Goal: Task Accomplishment & Management: Complete application form

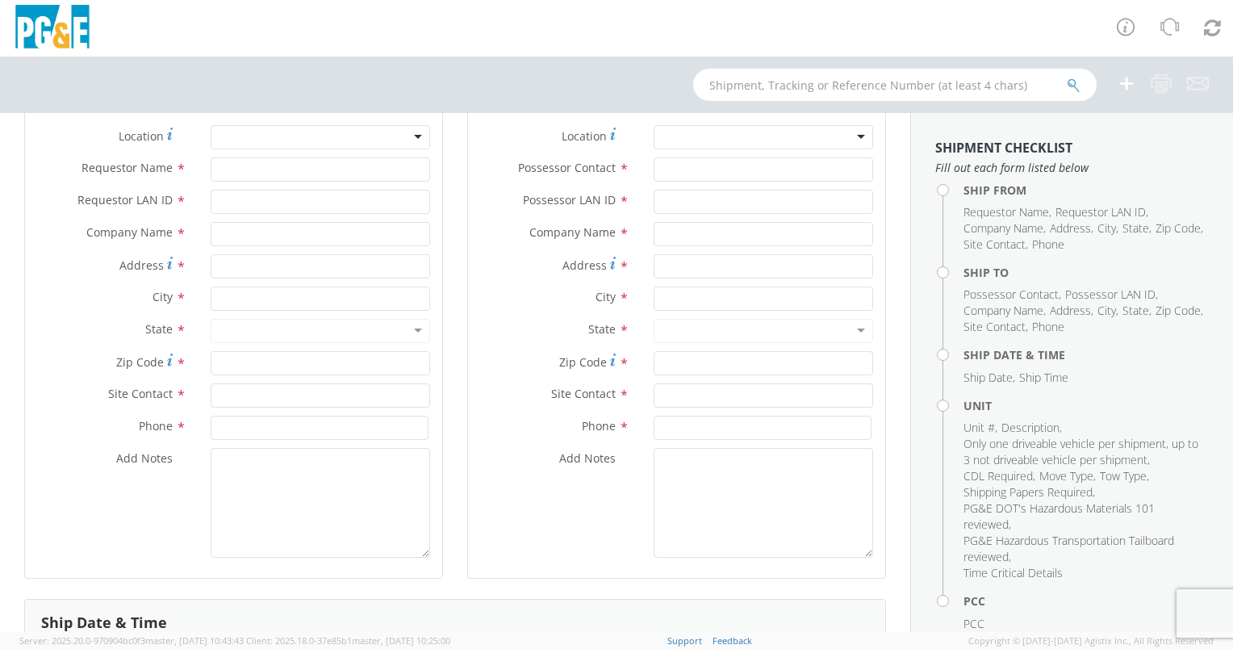
scroll to position [161, 0]
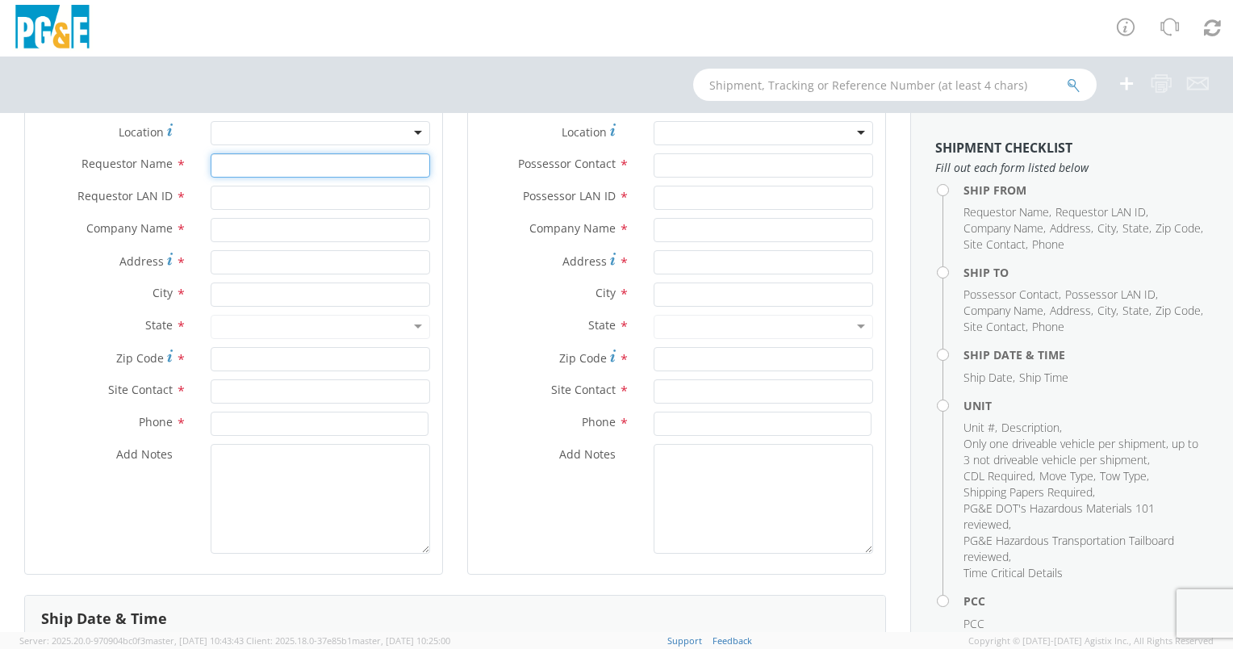
click at [257, 166] on input "Requestor Name *" at bounding box center [320, 165] width 219 height 24
type input "KARLA LOPEZ"
type input "KPL4"
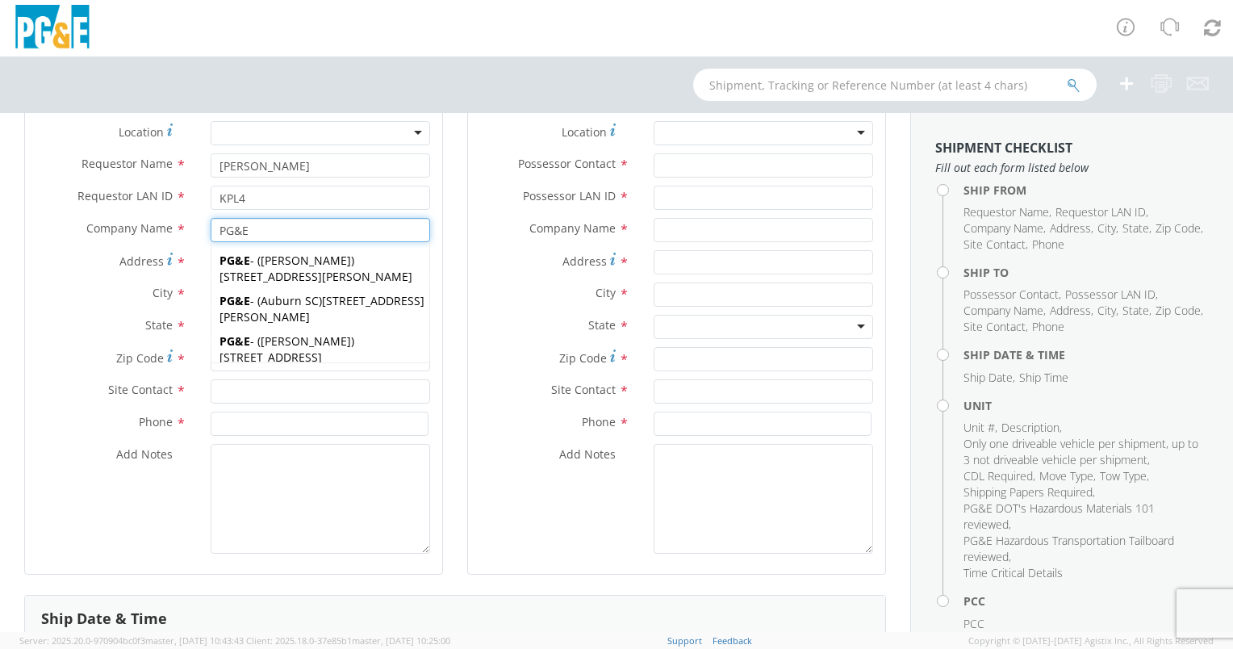
type input "PG&E"
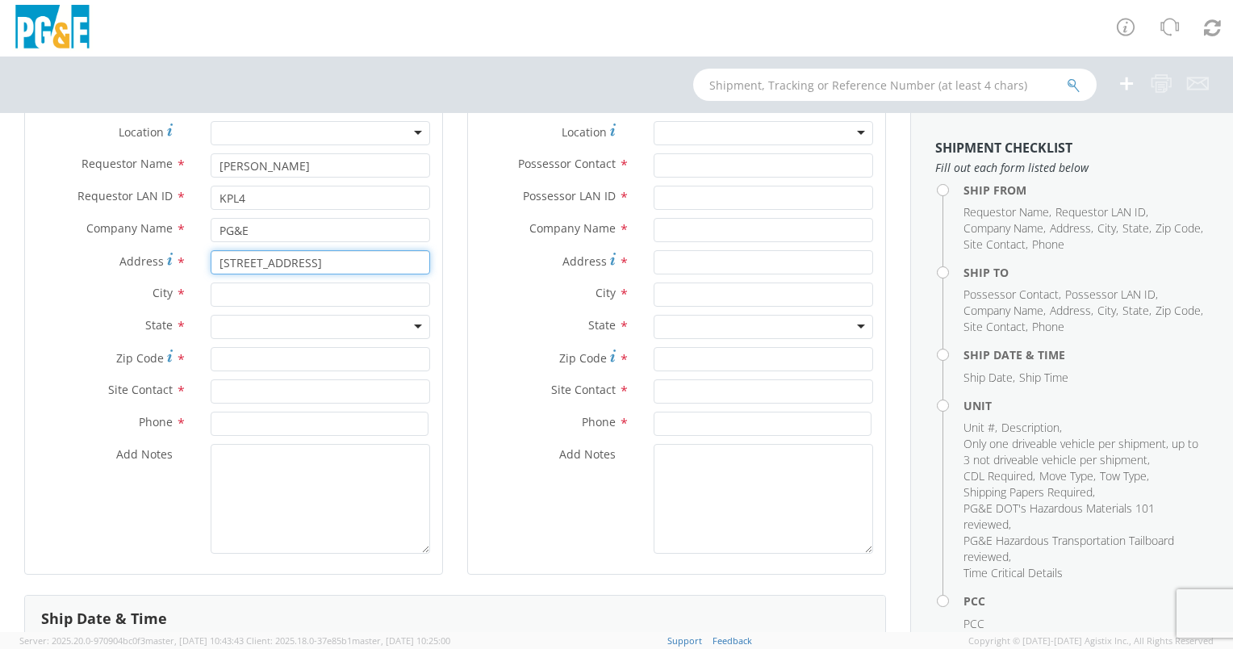
type input "2144 MOHAWK ST"
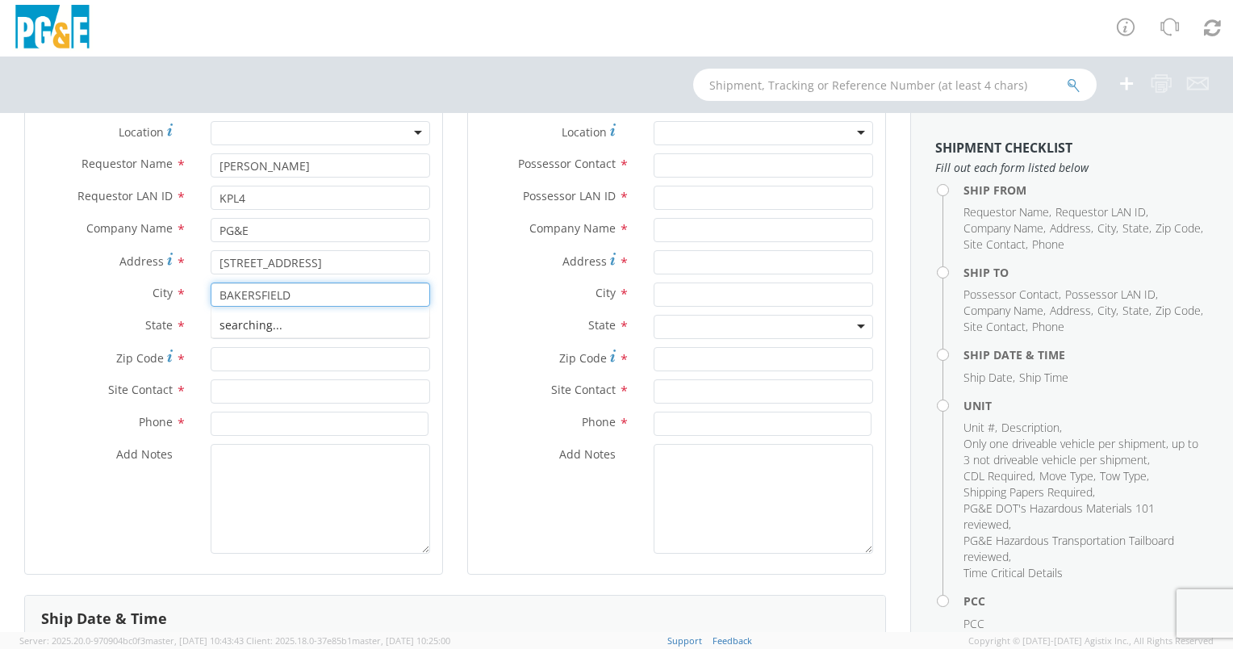
type input "BAKERSFIELD"
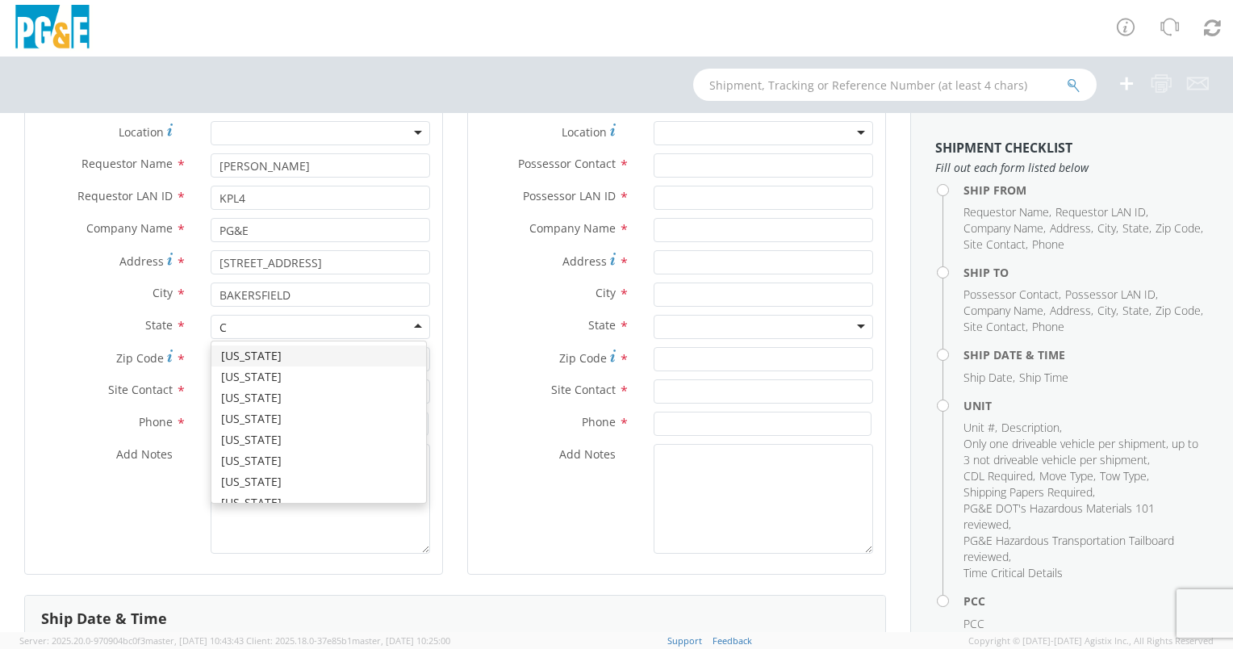
type input "CA"
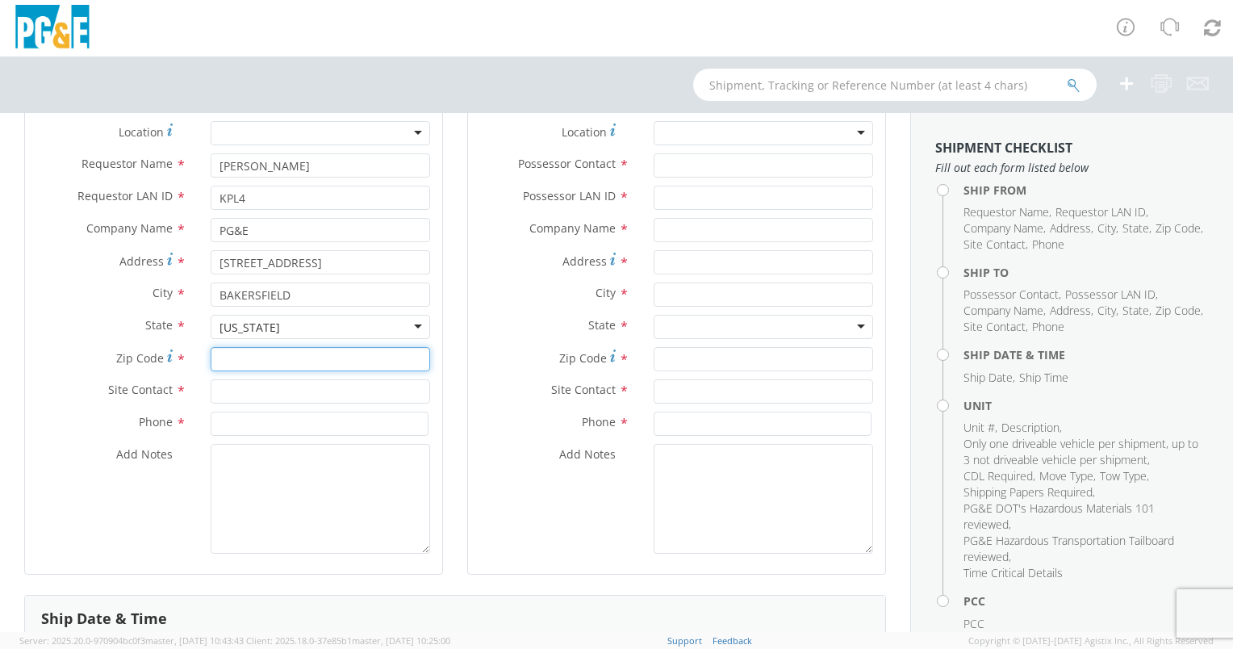
click at [242, 355] on input "Zip Code *" at bounding box center [320, 359] width 219 height 24
type input "93308"
type input "TONY"
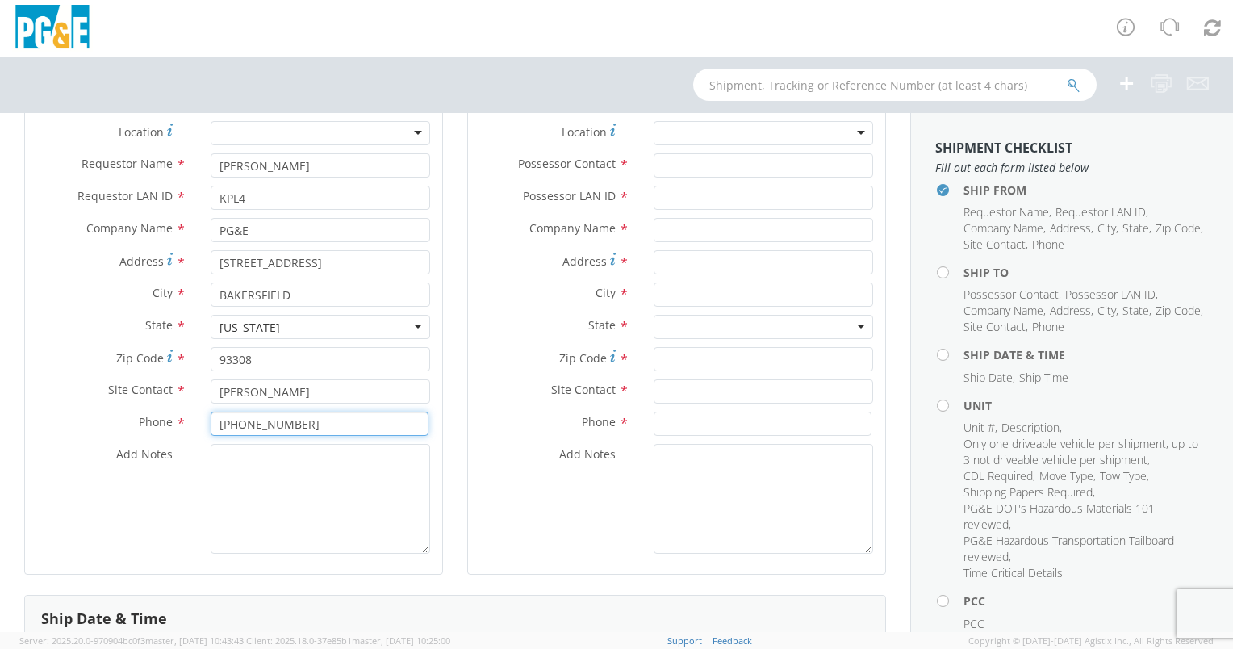
type input "559 666 0378"
click at [307, 520] on textarea "Add Notes *" at bounding box center [320, 499] width 219 height 110
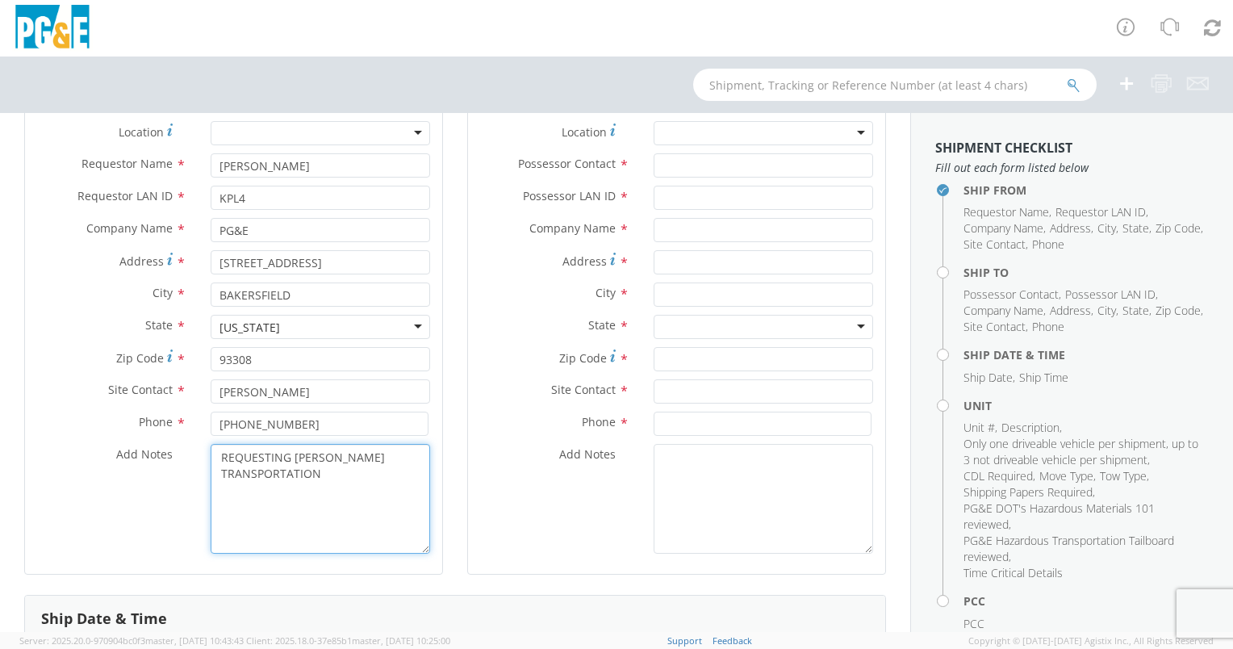
drag, startPoint x: 336, startPoint y: 471, endPoint x: 187, endPoint y: 438, distance: 152.9
click at [165, 437] on div "Location * (OBSOLETE) BURNEY SC - GC TRAILER (OBSOLETE) BURNEY SC - HYDRO TRAIL…" at bounding box center [233, 341] width 417 height 440
type textarea "REQUESTING EPPLER TRANSPORTATION"
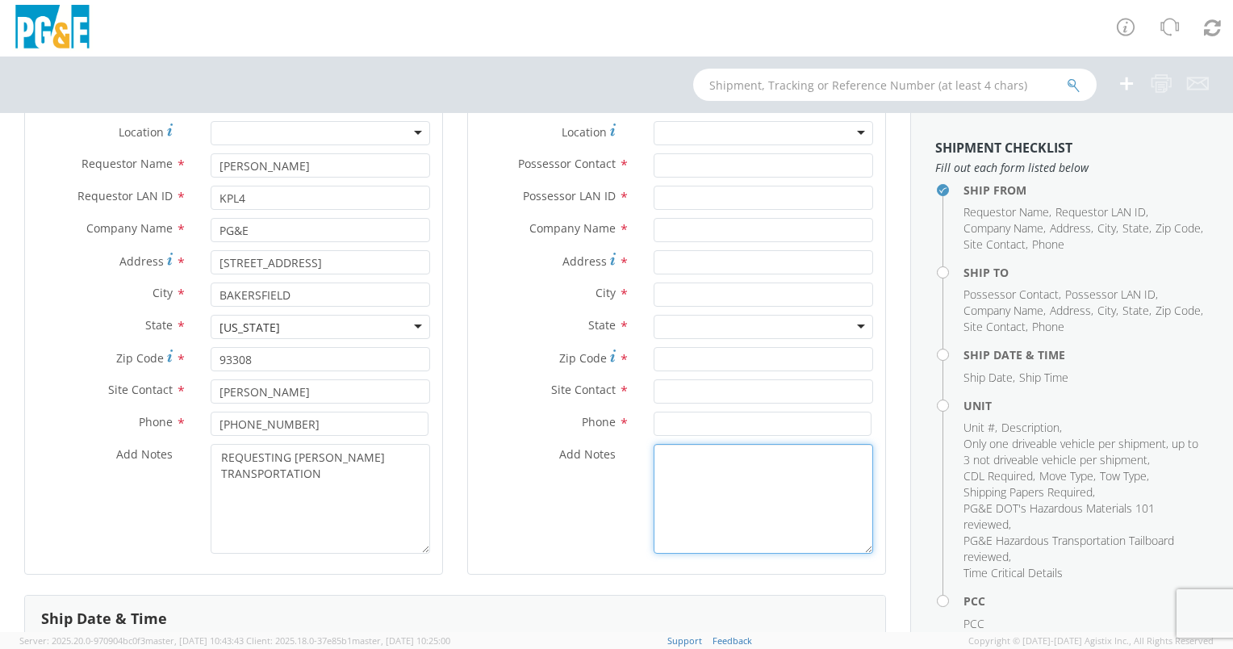
click at [726, 474] on textarea "Add Notes *" at bounding box center [762, 499] width 219 height 110
paste textarea "REQUESTING EPPLER TRANSPORTATION"
type textarea "REQUESTING EPPLER TRANSPORTATION"
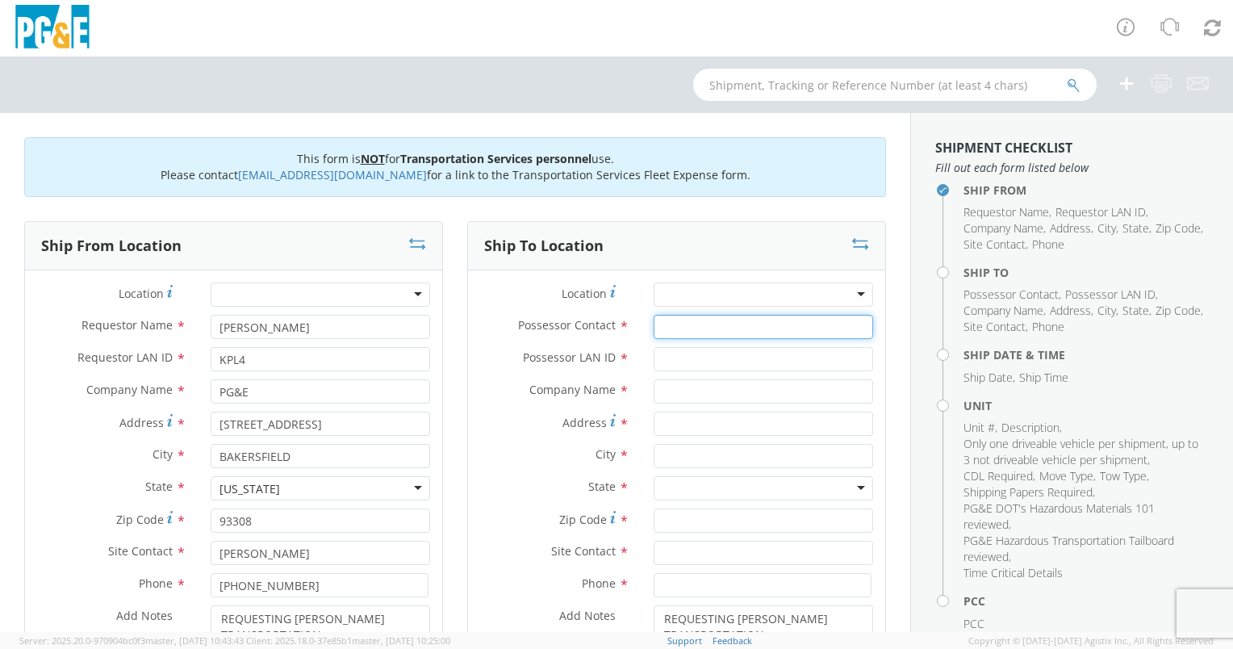
click at [683, 332] on input "Possessor Contact *" at bounding box center [762, 327] width 219 height 24
click at [731, 327] on input "TONY" at bounding box center [762, 327] width 219 height 24
type input "TONY MACHI"
type input "AJMV"
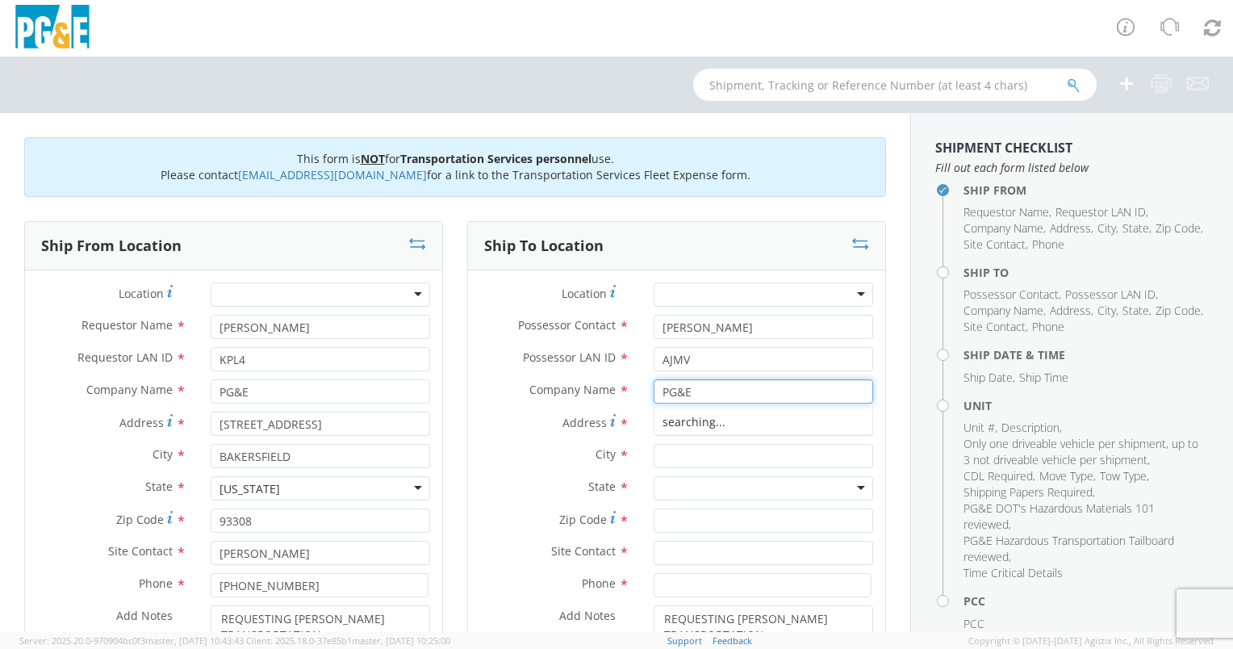
type input "PG&E"
type input "2437 OAK ST"
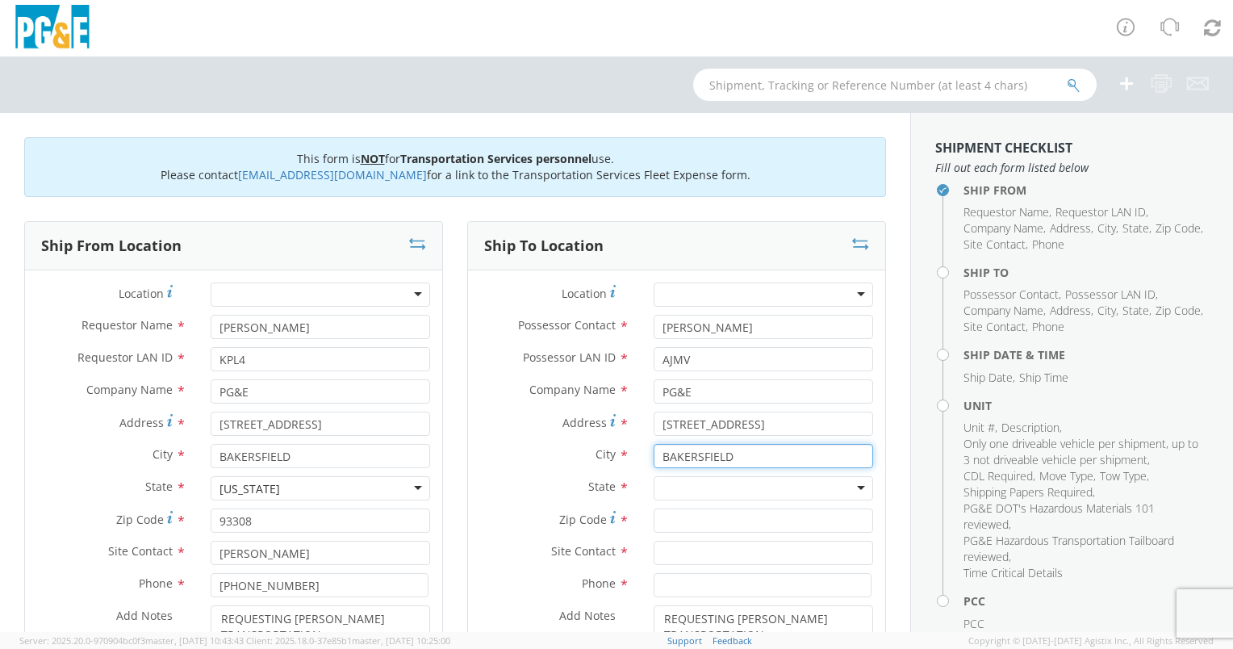
type input "BAKERSFIELD"
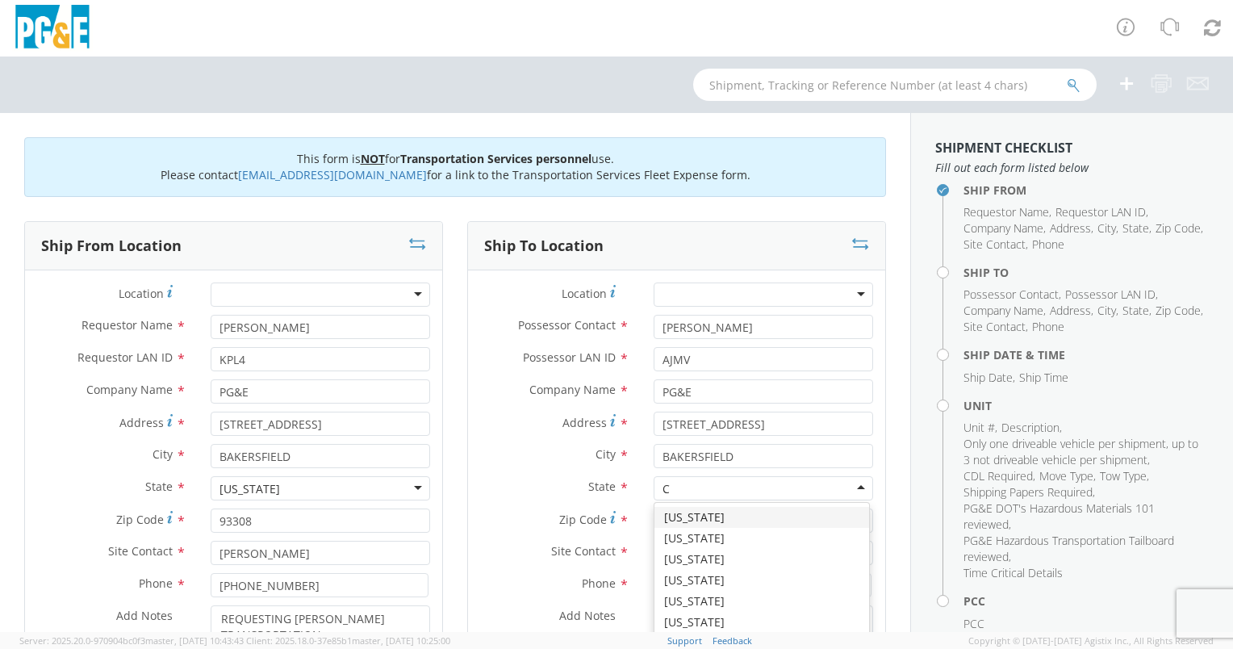
type input "CA"
click at [706, 516] on input "Zip Code *" at bounding box center [762, 520] width 219 height 24
type input "93313"
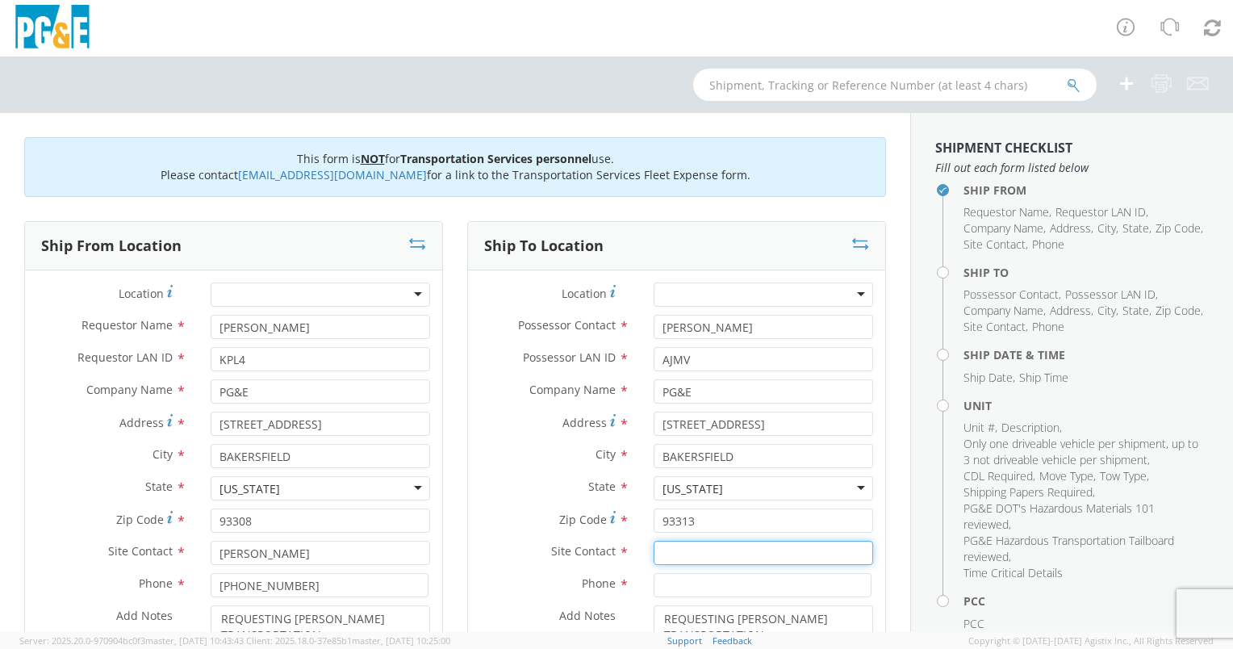
click at [695, 549] on input "text" at bounding box center [762, 553] width 219 height 24
type input "TONU"
type input "5"
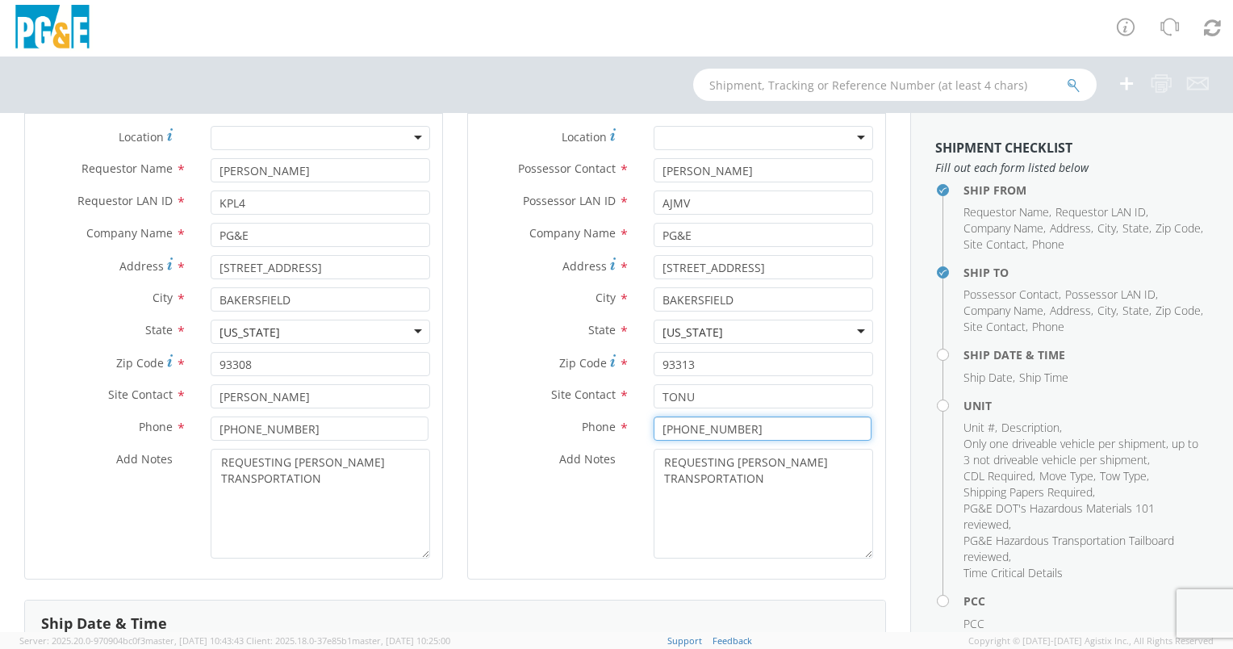
scroll to position [323, 0]
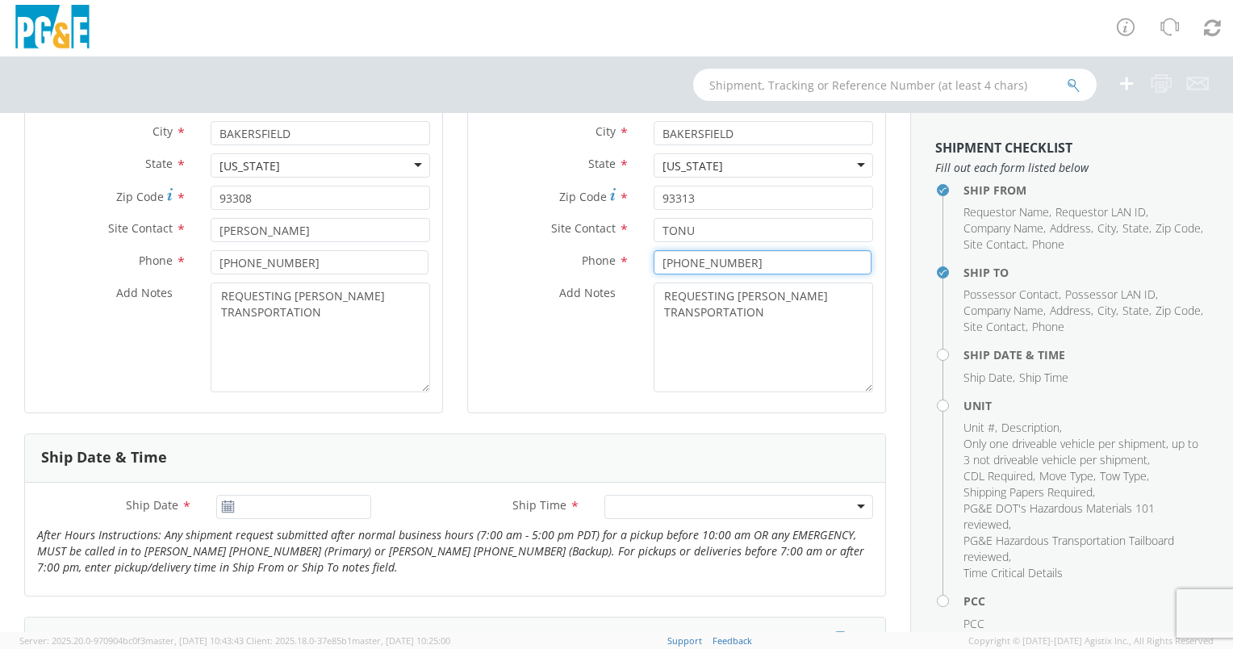
type input "559 666 0378"
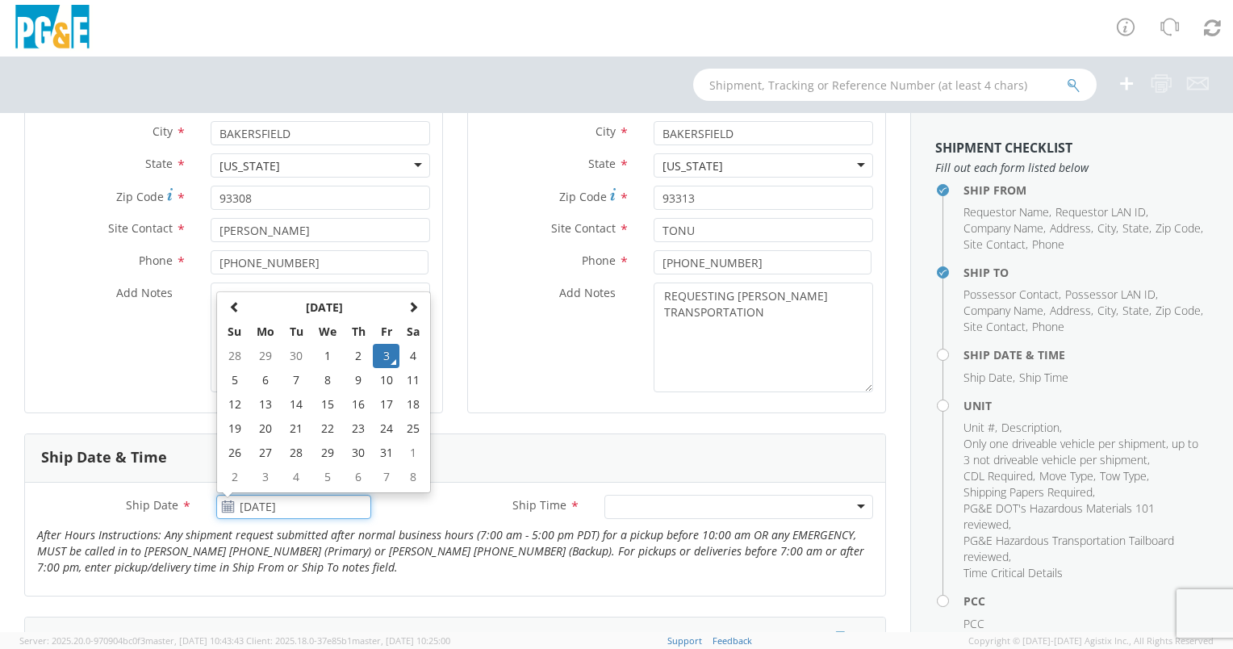
click at [253, 506] on input "10/03/2025" at bounding box center [293, 507] width 155 height 24
click at [264, 378] on td "6" at bounding box center [265, 380] width 34 height 24
type input "10/06/2025"
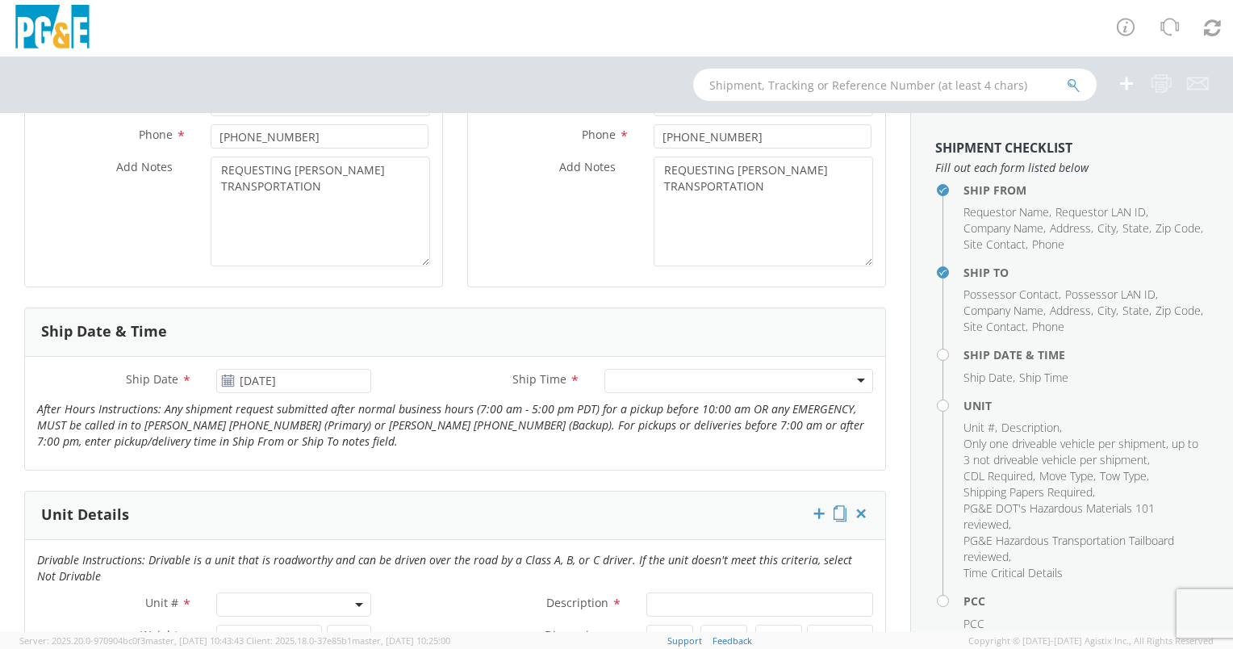
scroll to position [565, 0]
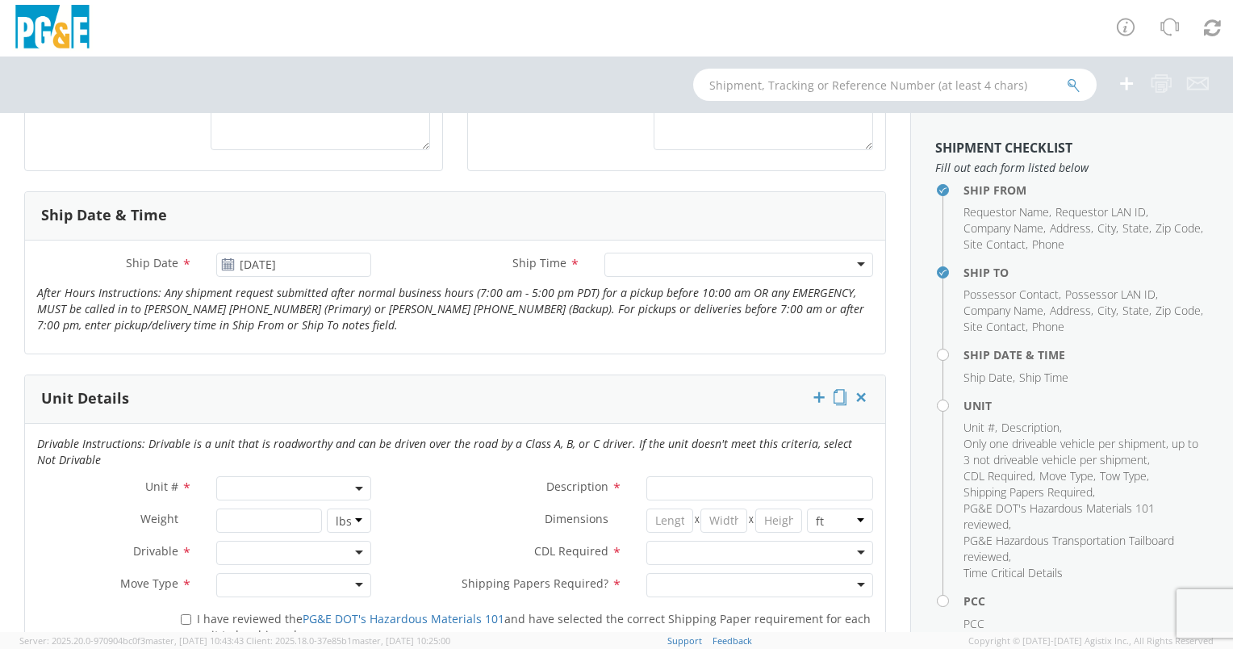
click at [662, 273] on div at bounding box center [738, 265] width 269 height 24
click at [269, 478] on span at bounding box center [293, 488] width 155 height 24
click at [232, 516] on input "search" at bounding box center [292, 515] width 144 height 24
type input "b"
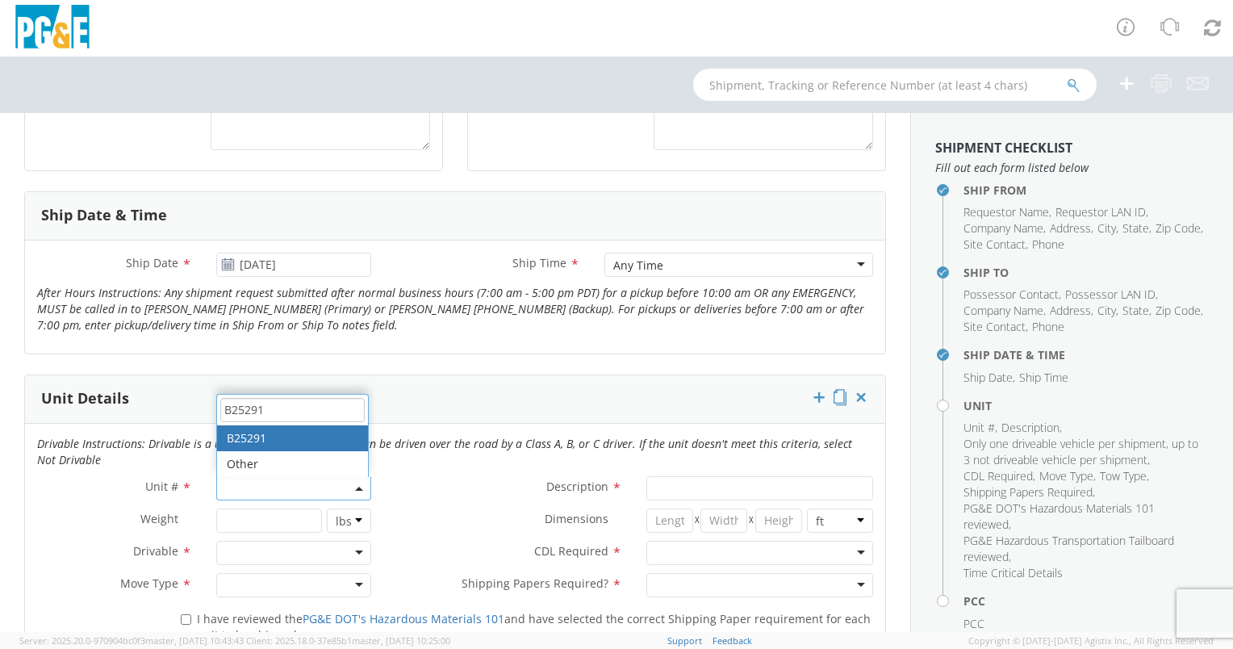
type input "B25291"
type input "CRAWLER; BULLDOZER: D6 >"
select select "B25291"
select select "? object:null ?"
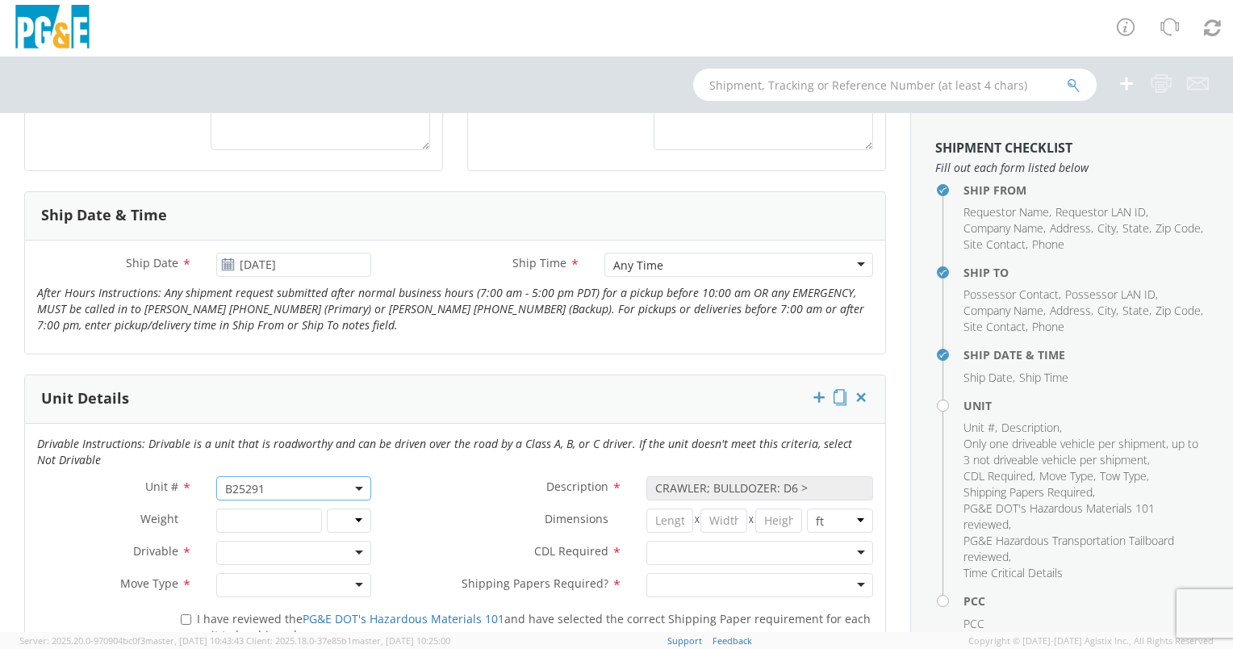
scroll to position [807, 0]
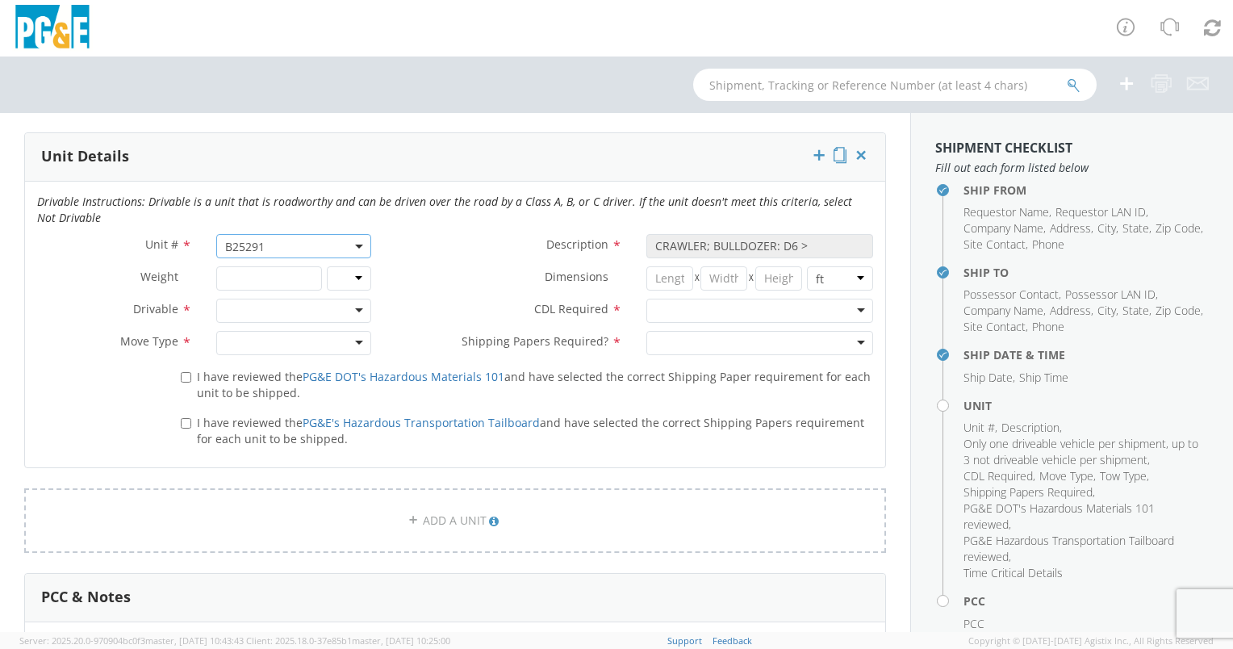
click at [300, 311] on div at bounding box center [293, 311] width 155 height 24
click at [261, 311] on div "Not Drivable" at bounding box center [259, 311] width 68 height 16
click at [248, 353] on div "Unit # * B25291 B25291 Description * CRAWLER; BULLDOZER: D6 > Weight * lbs kgs …" at bounding box center [455, 298] width 860 height 129
click at [253, 342] on div at bounding box center [293, 343] width 155 height 24
click at [184, 374] on input "I have reviewed the PG&E DOT's Hazardous Materials 101 and have selected the co…" at bounding box center [186, 377] width 10 height 10
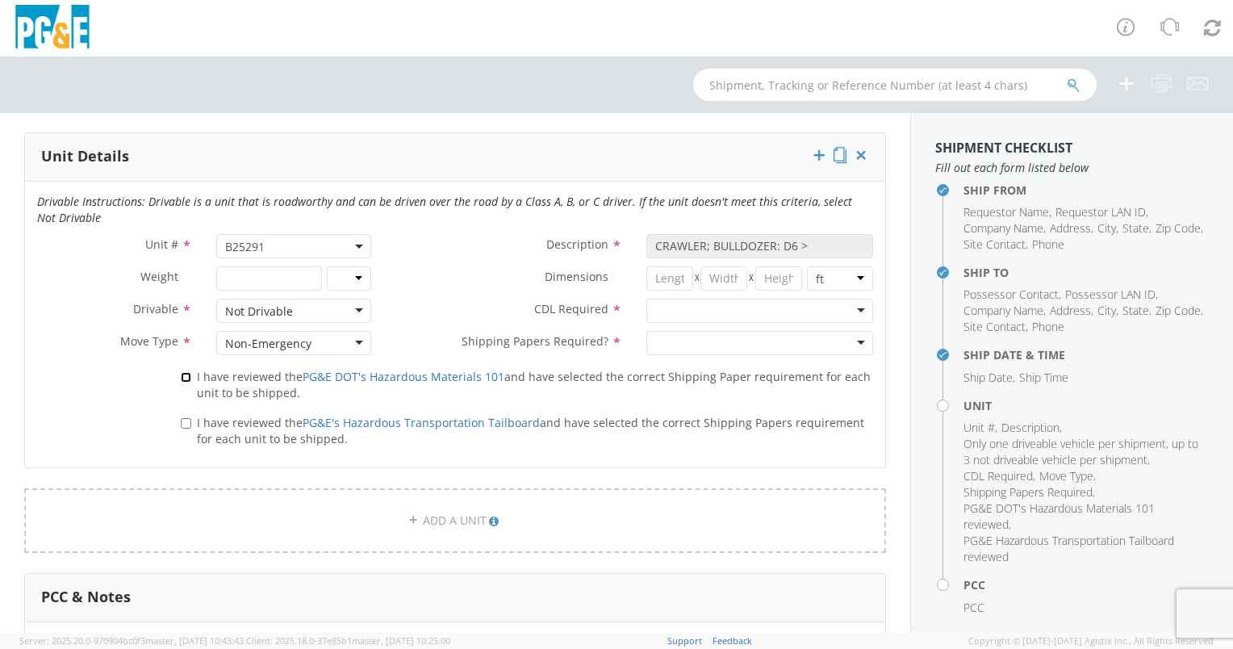
checkbox input "true"
click at [181, 418] on input "I have reviewed the PG&E's Hazardous Transportation Tailboard and have selected…" at bounding box center [186, 423] width 10 height 10
checkbox input "true"
click at [666, 304] on div at bounding box center [759, 311] width 227 height 24
click at [661, 336] on div at bounding box center [759, 343] width 227 height 24
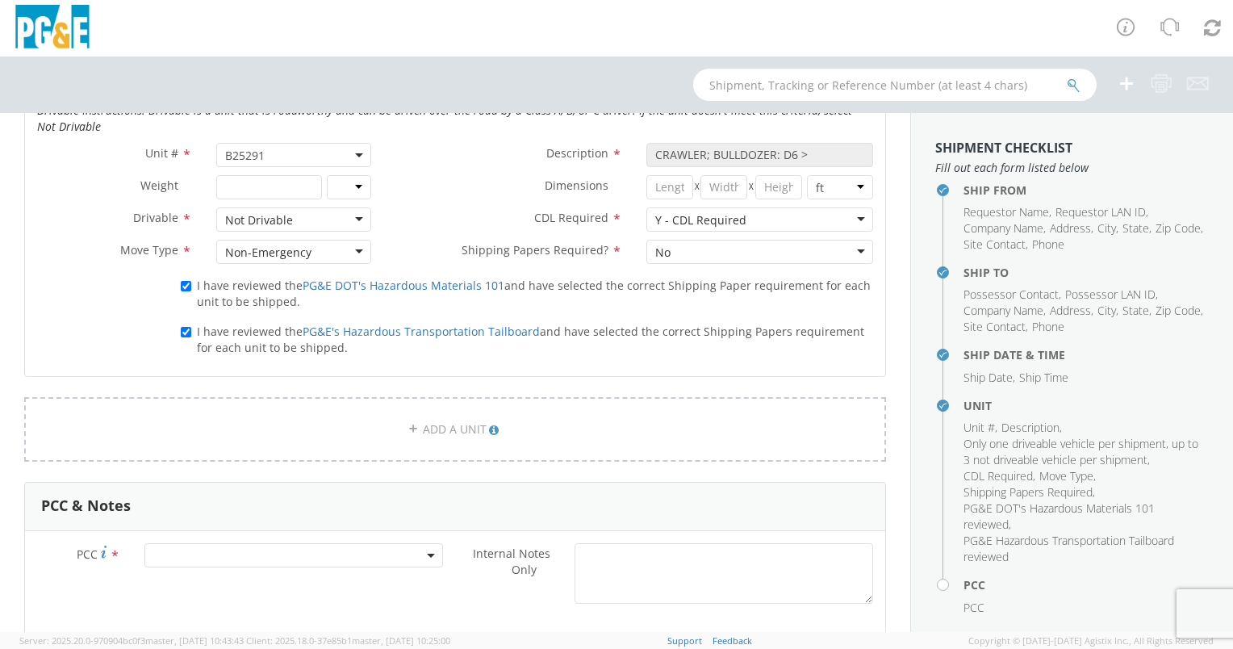
scroll to position [968, 0]
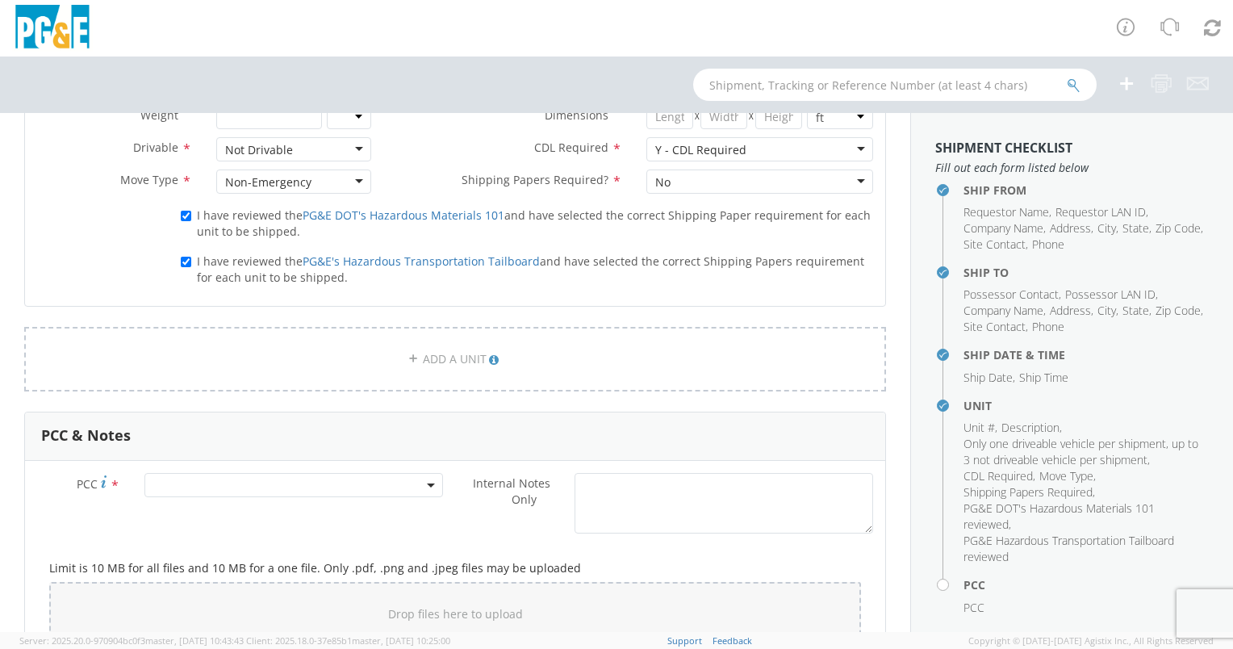
click at [172, 486] on span at bounding box center [293, 485] width 299 height 24
click at [177, 507] on input "number" at bounding box center [291, 511] width 286 height 24
type input "1"
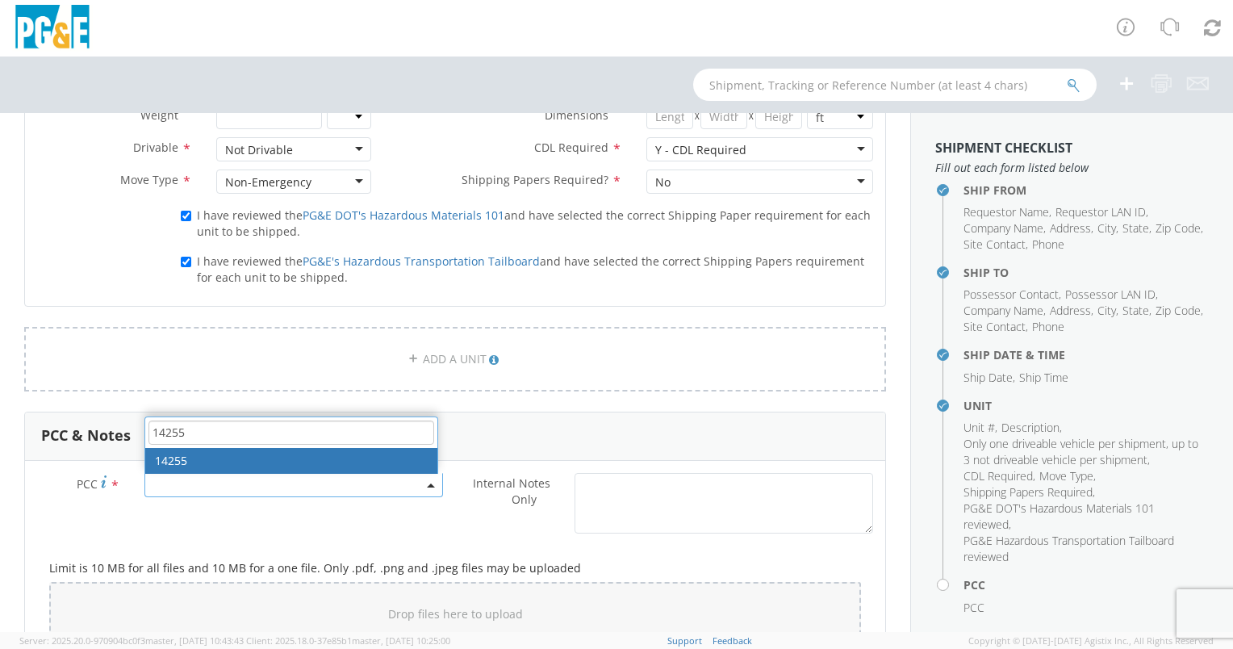
type input "14255"
select select "14255"
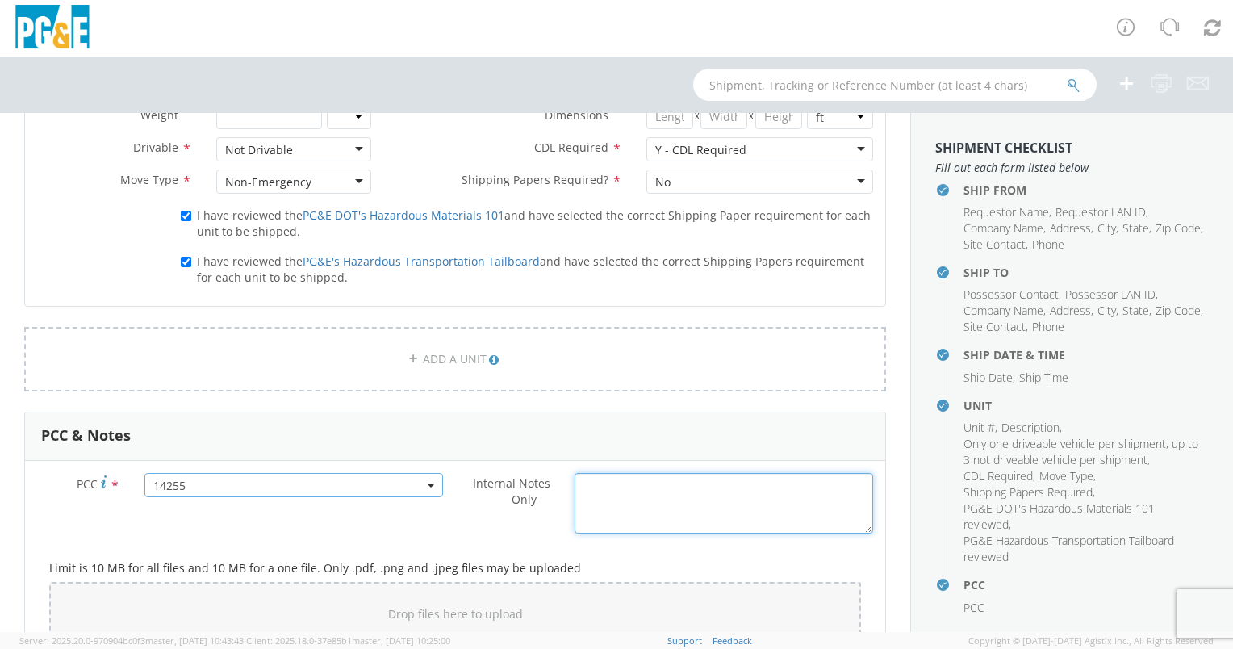
click at [614, 503] on textarea "Internal Notes Only *" at bounding box center [723, 503] width 299 height 61
paste textarea "REQUESTING EPPLER TRANSPORTATION"
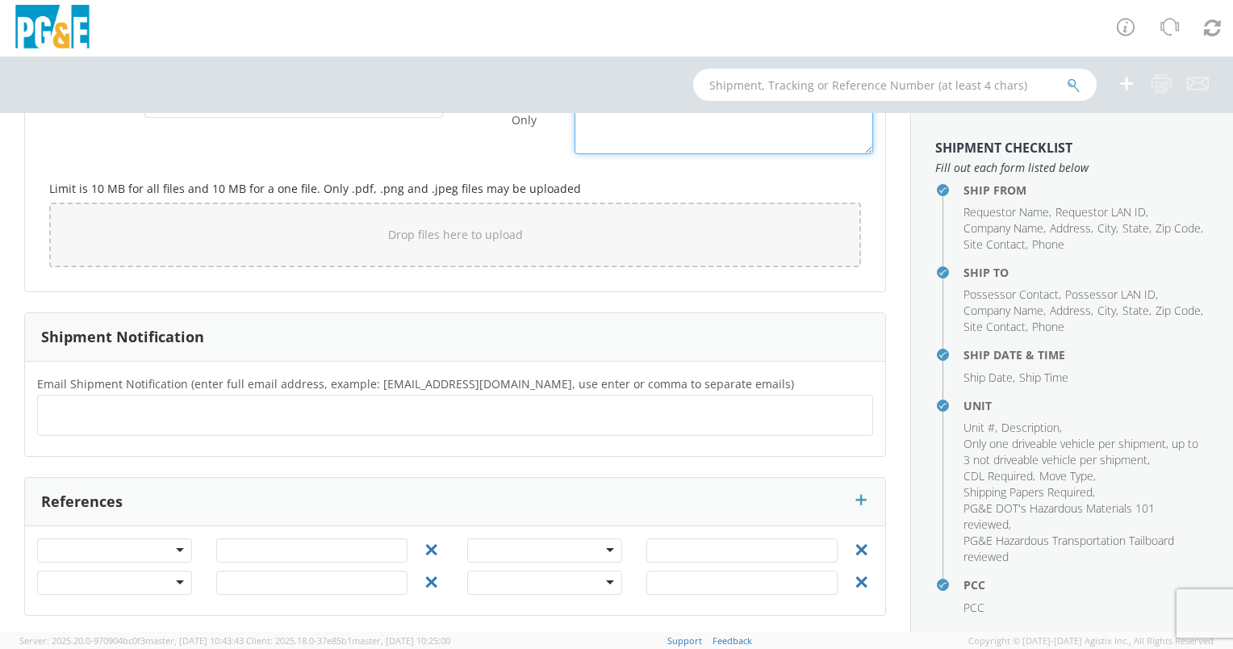
type textarea "REQUESTING EPPLER TRANSPORTATION"
click at [91, 415] on ul at bounding box center [454, 415] width 821 height 27
type input "MBGD@PGE.COM"
type input "AJMV@PGE.COM"
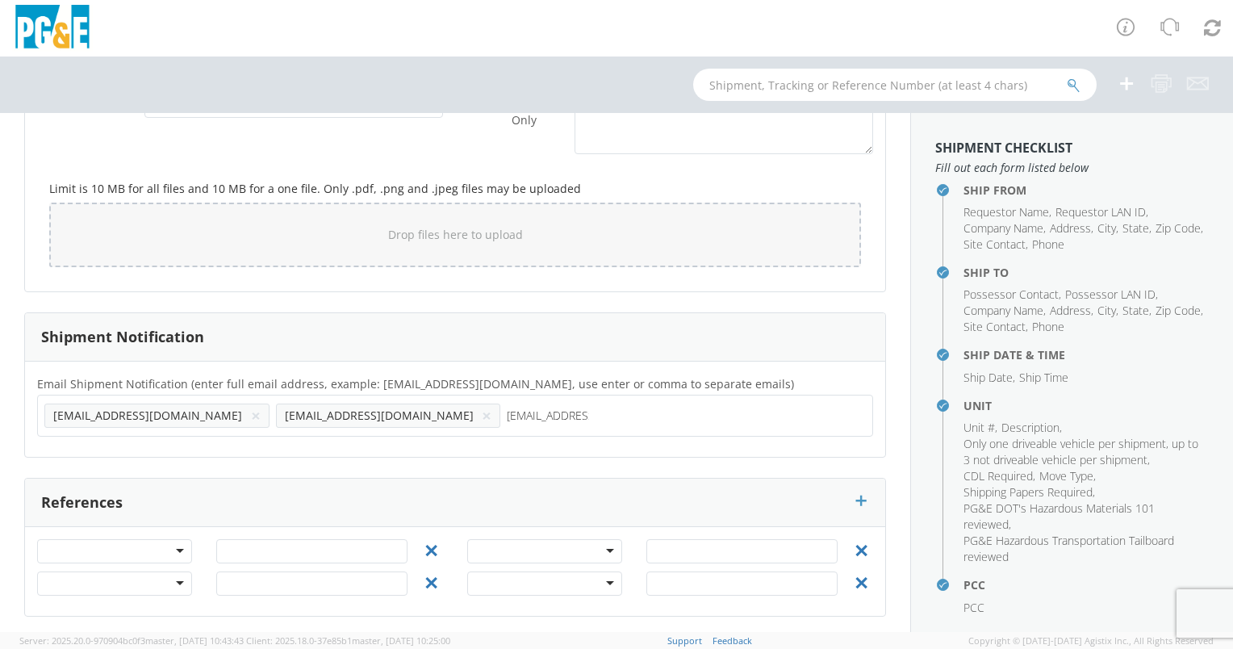
type input "D5HU@PGE.COM"
type input "NXGR@PGE.COM"
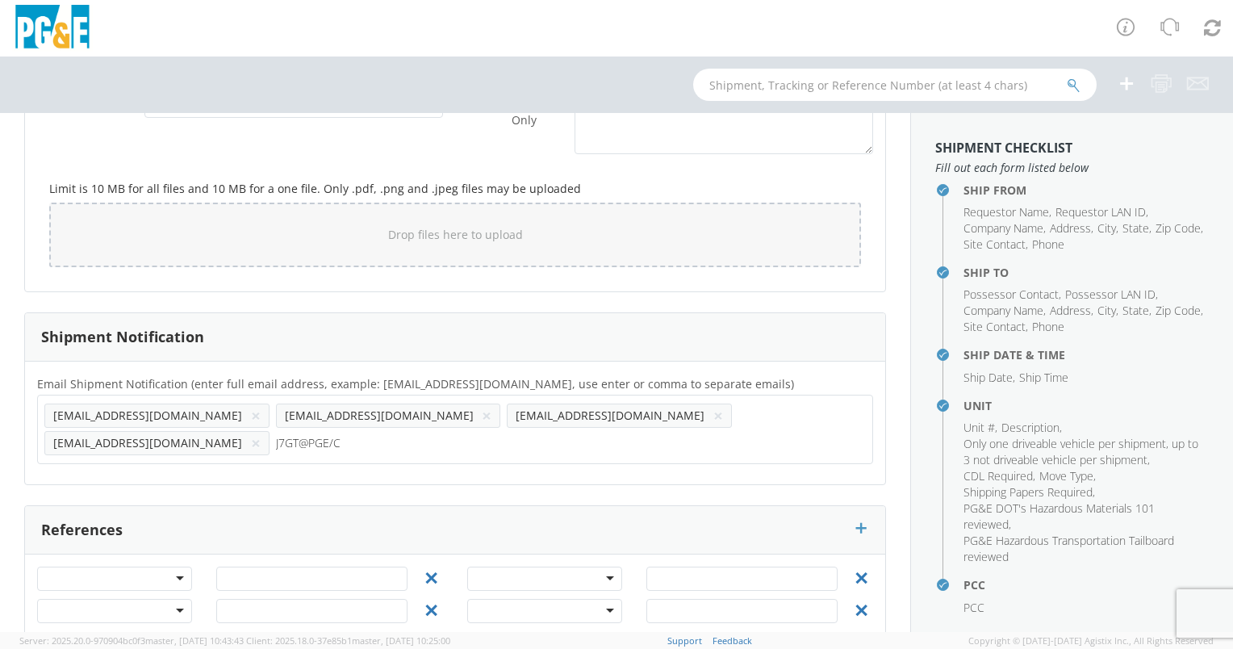
type input "J7GT@PGE/CP"
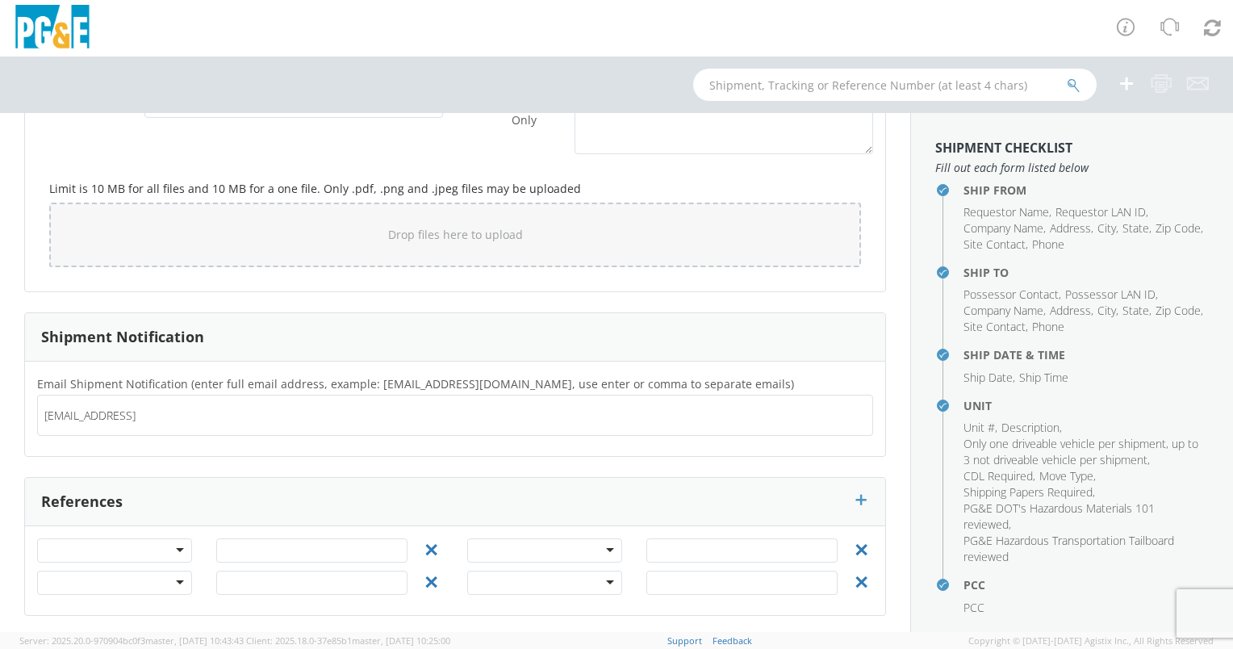
type input "MBGD@PGE.COM"
type input "AJMV@PGE.COM"
type input "J7GT@PGE.COM"
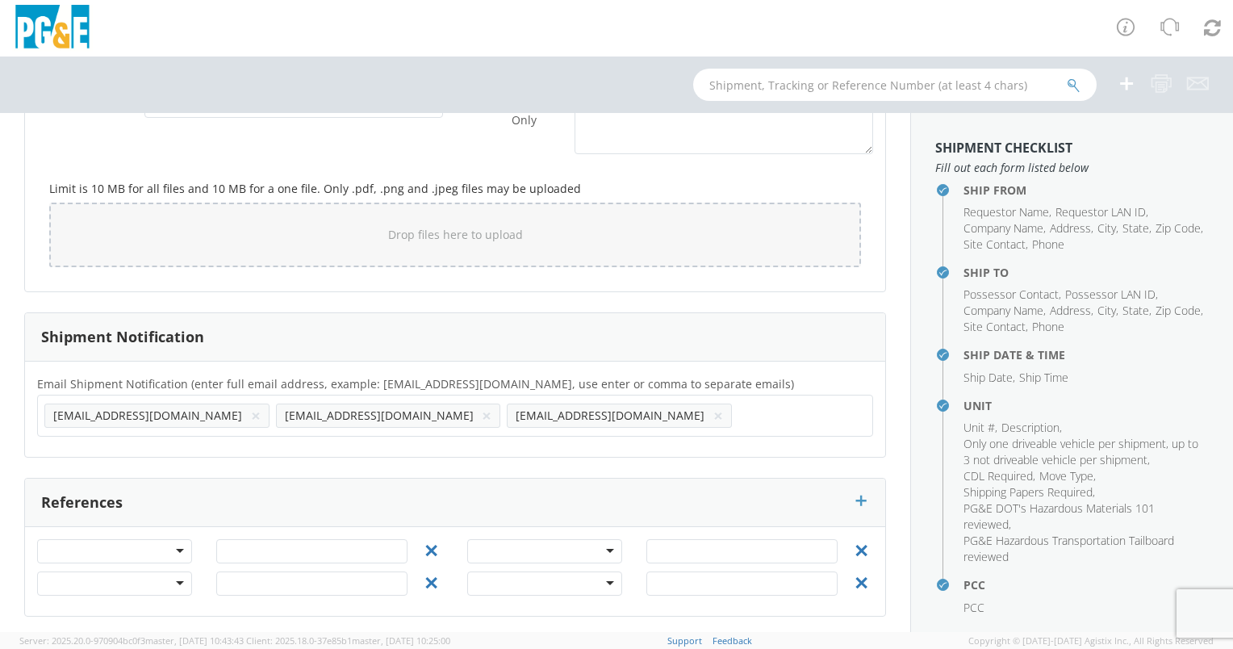
click at [71, 539] on div at bounding box center [114, 551] width 155 height 24
click at [252, 545] on input "text" at bounding box center [311, 551] width 191 height 24
type input "74051442"
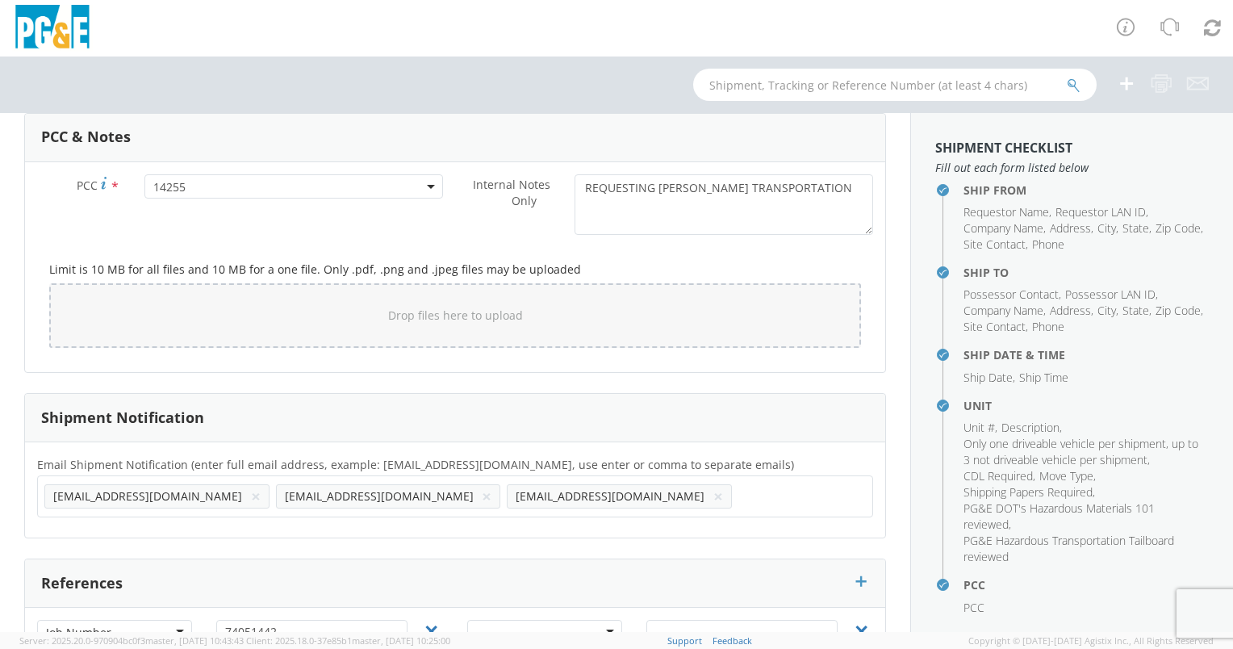
scroll to position [121, 0]
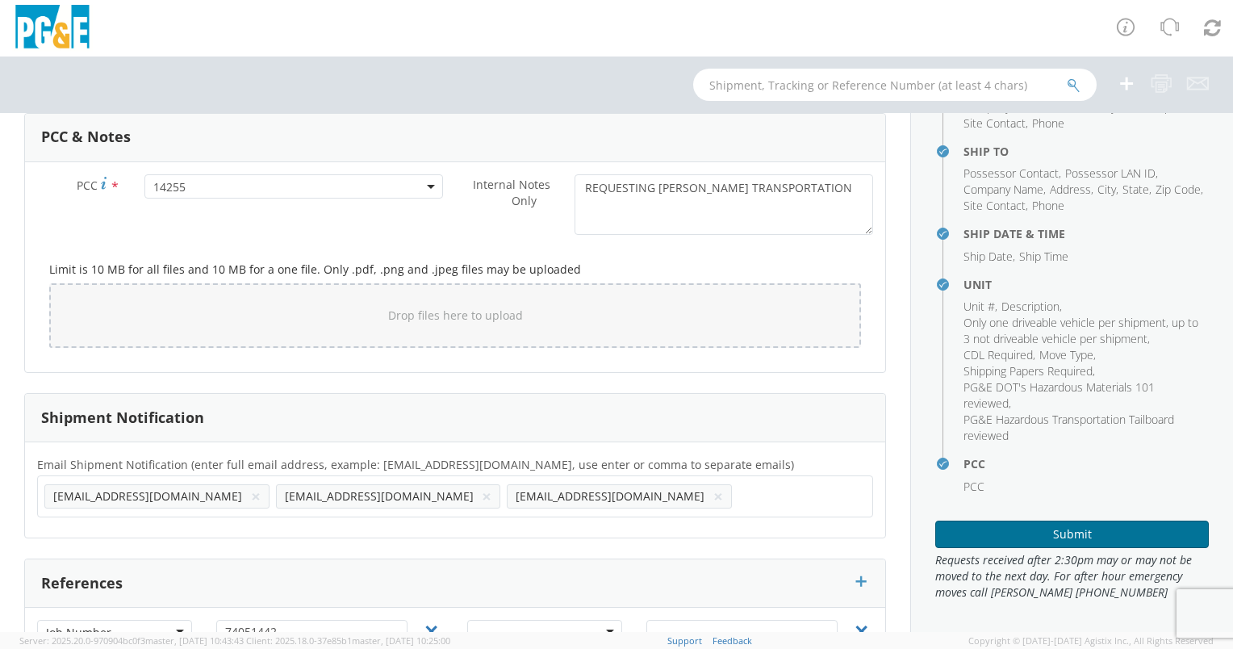
click at [1063, 535] on button "Submit" at bounding box center [1071, 533] width 273 height 27
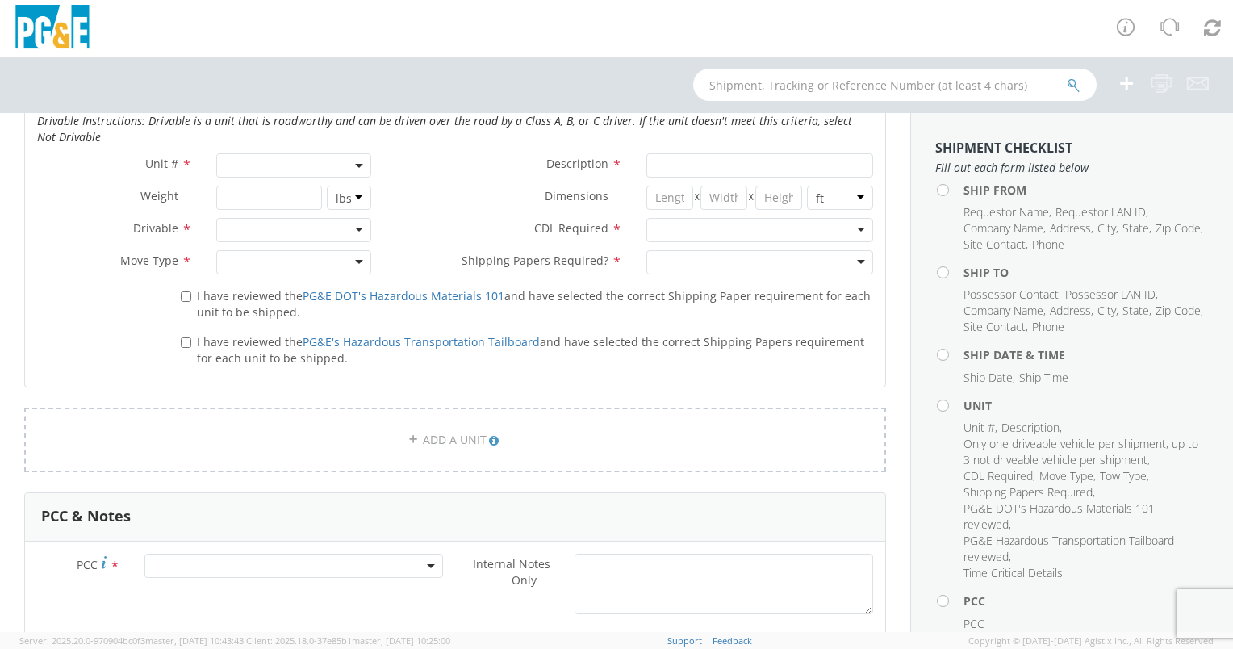
scroll to position [1049, 0]
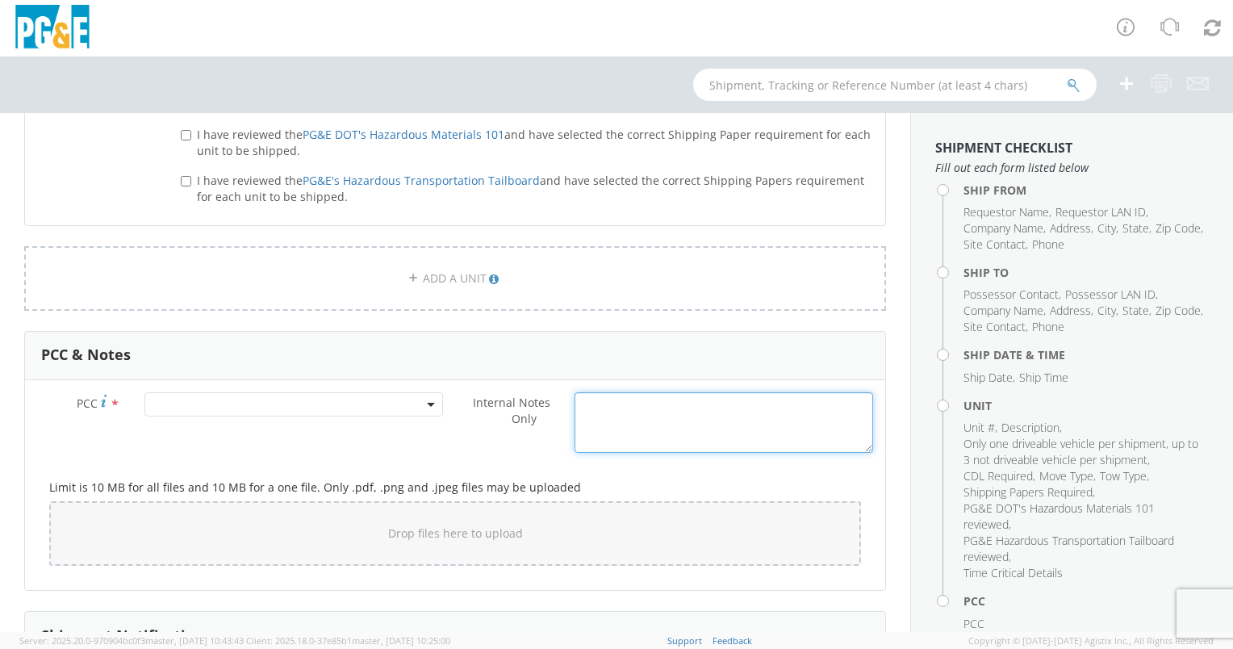
click at [607, 416] on textarea "Internal Notes Only *" at bounding box center [723, 422] width 299 height 61
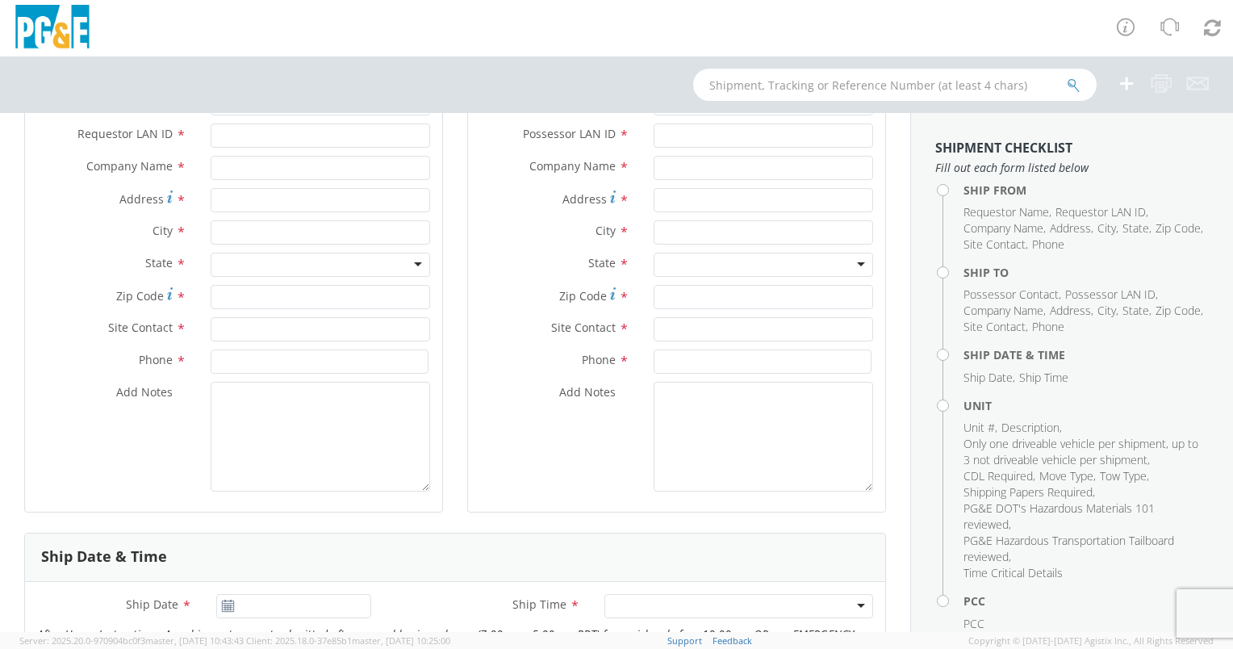
scroll to position [137, 0]
